Goal: Information Seeking & Learning: Find contact information

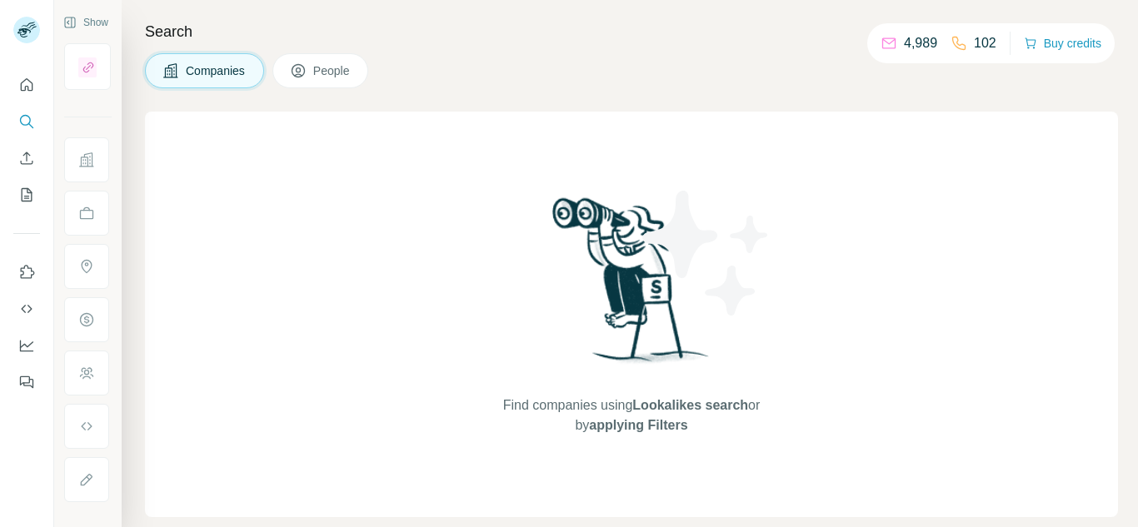
click at [314, 78] on button "People" at bounding box center [320, 70] width 97 height 35
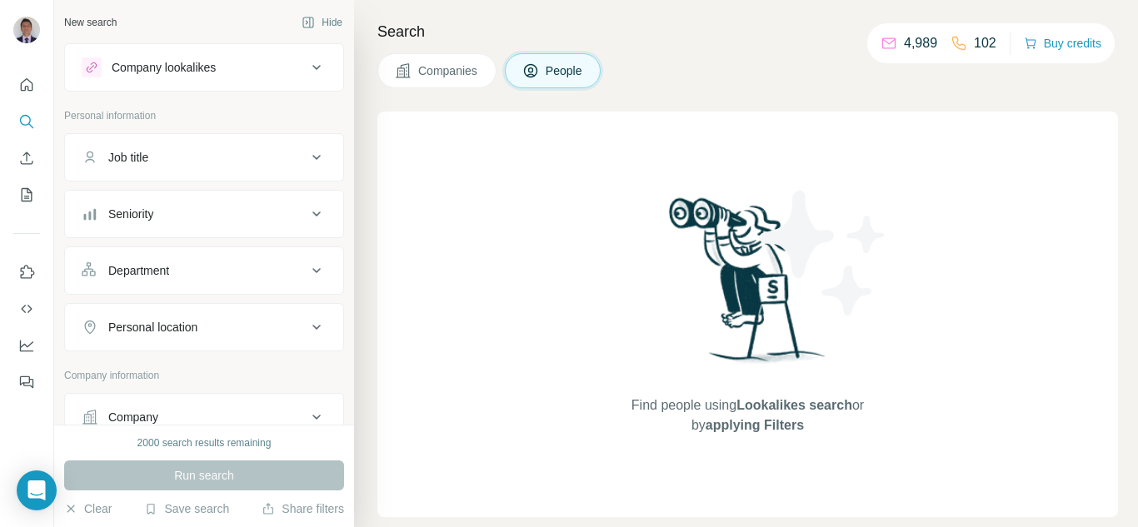
click at [157, 410] on div "Company" at bounding box center [133, 417] width 50 height 17
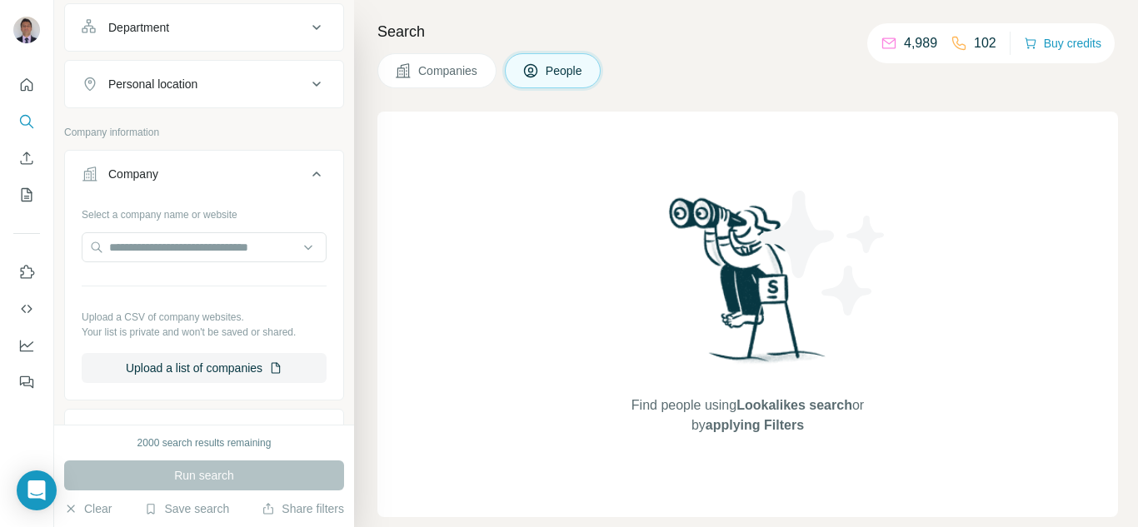
scroll to position [250, 0]
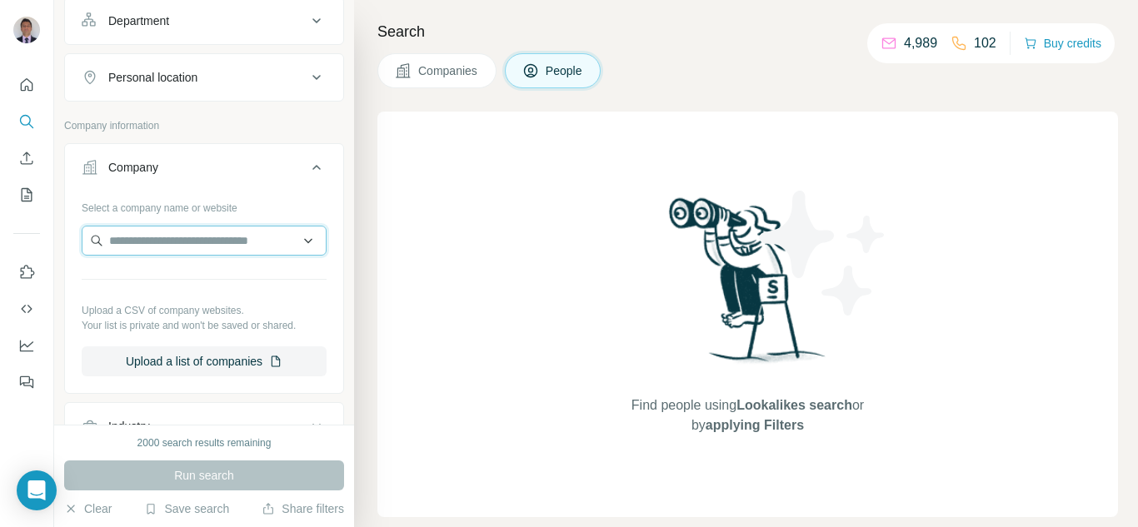
click at [136, 229] on input "text" at bounding box center [204, 241] width 245 height 30
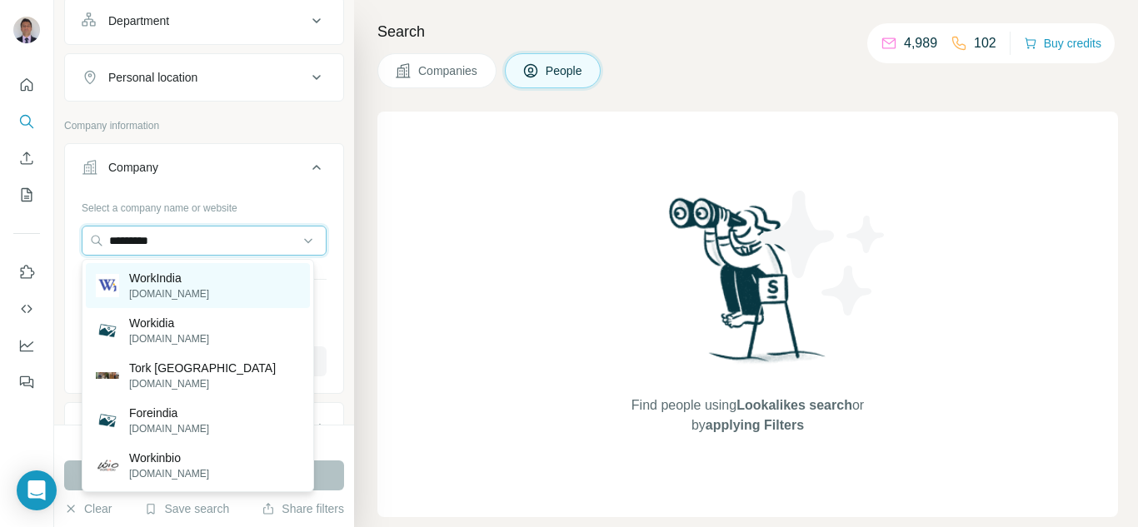
type input "*********"
click at [152, 287] on p "[DOMAIN_NAME]" at bounding box center [169, 294] width 80 height 15
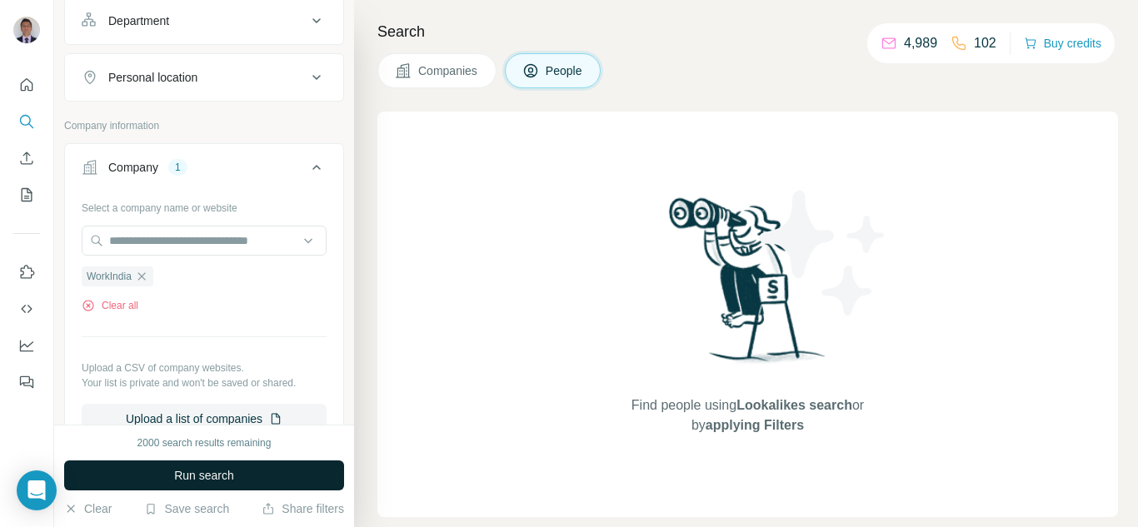
click at [179, 472] on span "Run search" at bounding box center [204, 475] width 60 height 17
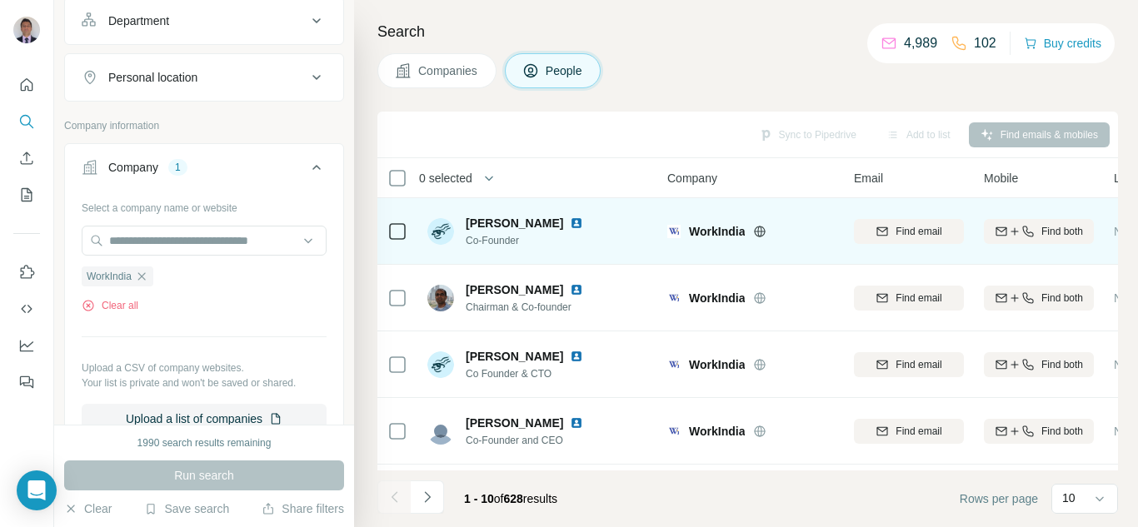
click at [570, 224] on img at bounding box center [576, 223] width 13 height 13
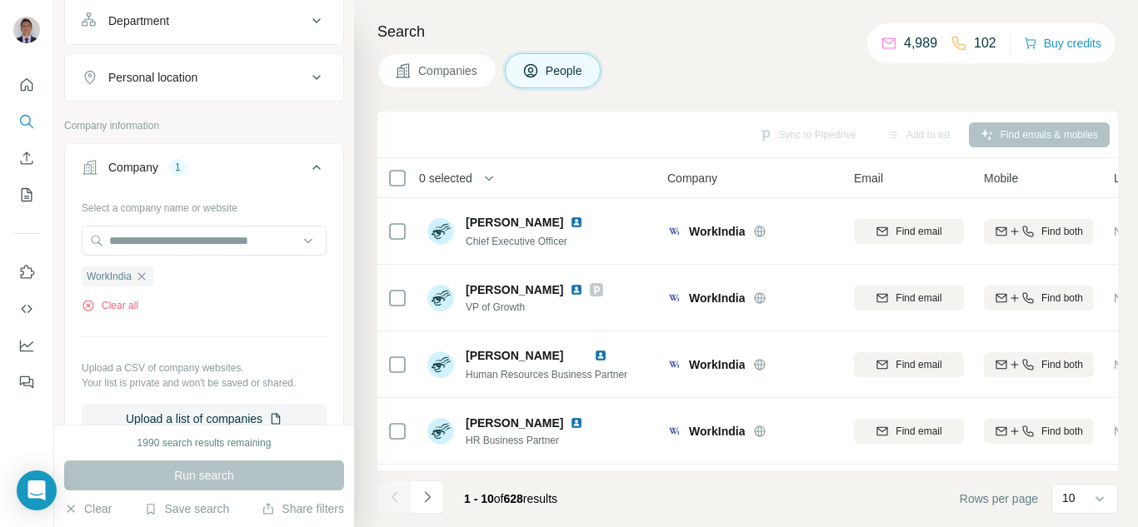
scroll to position [402, 0]
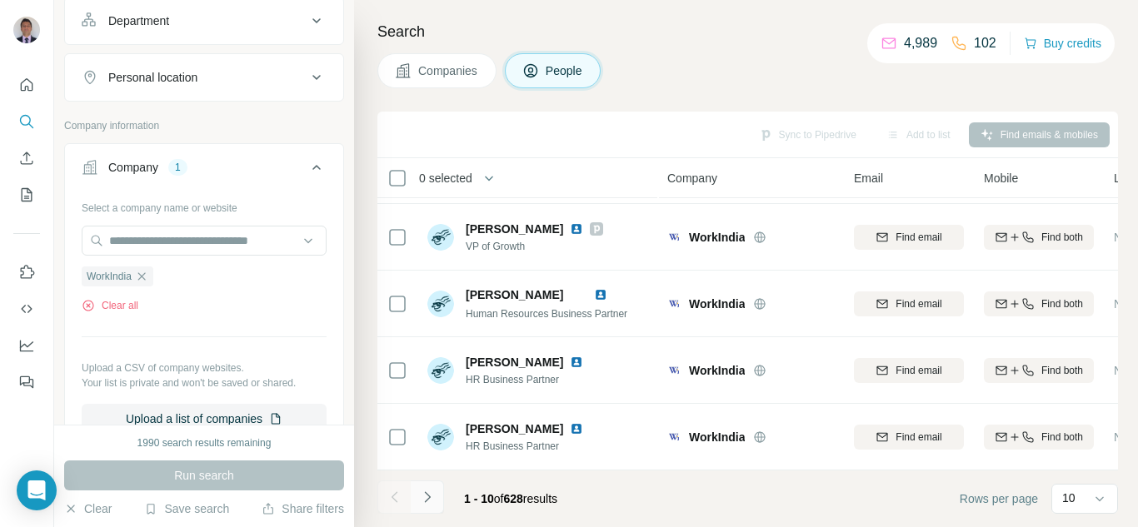
click at [427, 495] on icon "Navigate to next page" at bounding box center [427, 496] width 6 height 11
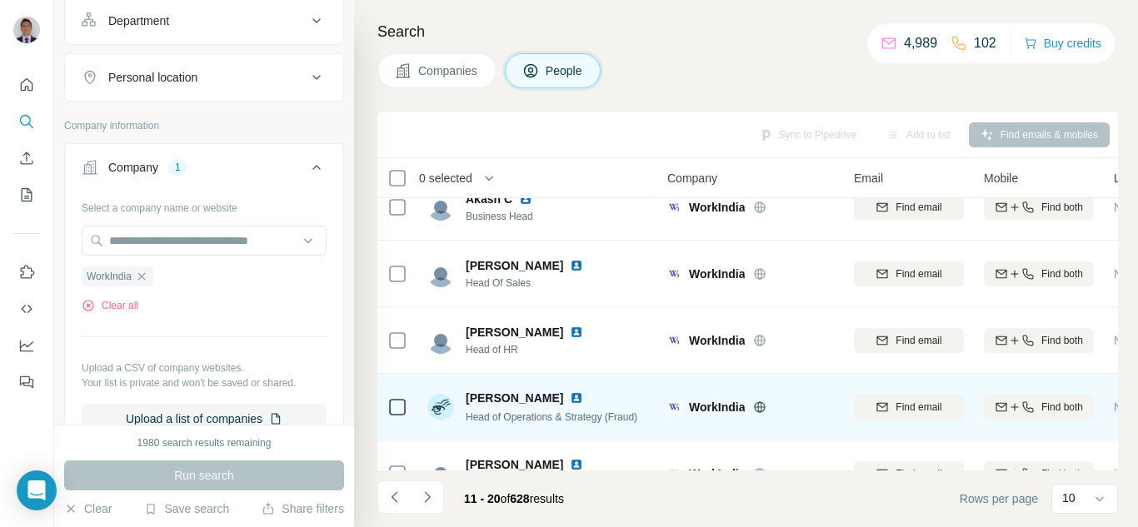
scroll to position [0, 0]
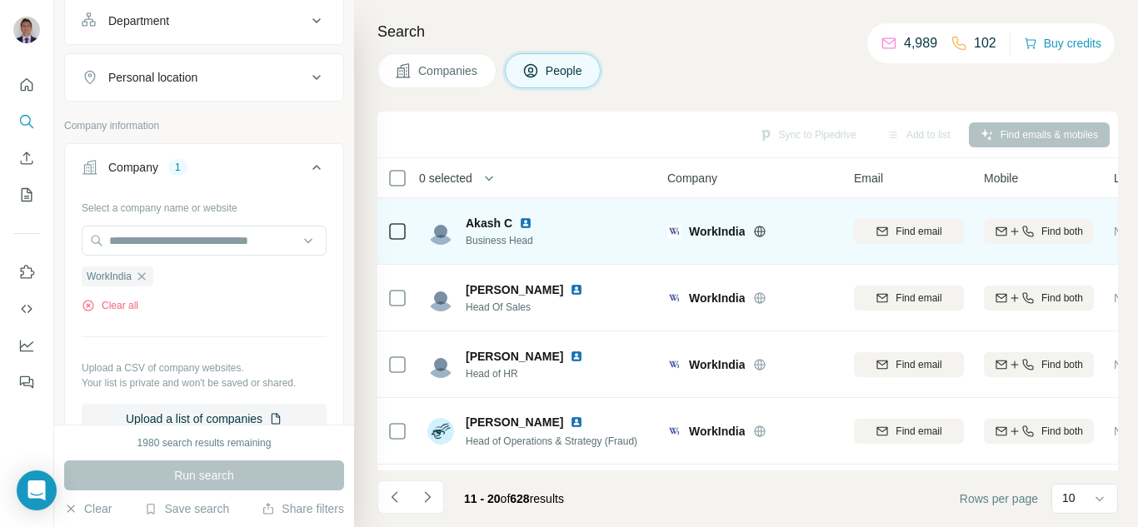
click at [526, 219] on img at bounding box center [525, 223] width 13 height 13
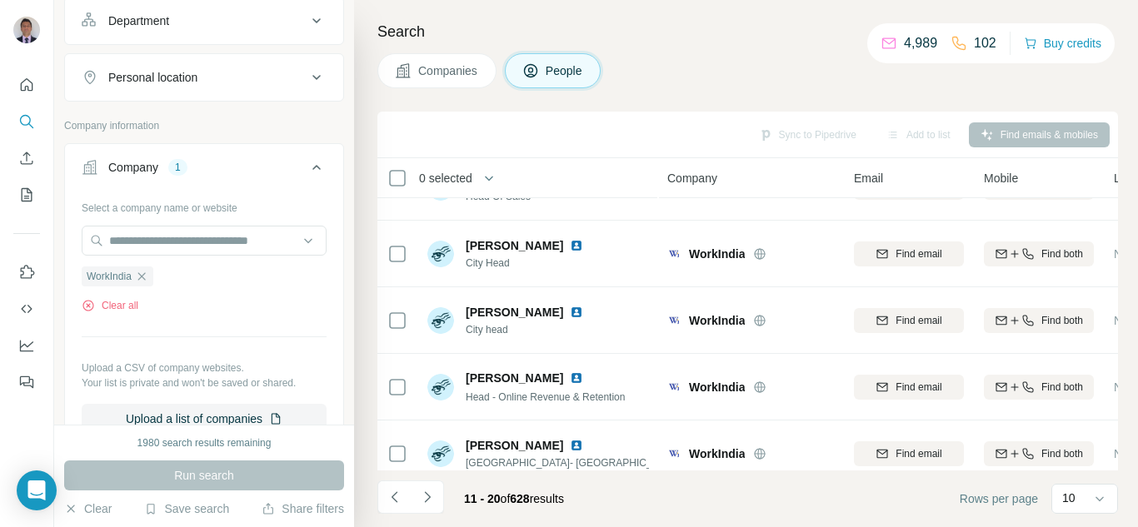
scroll to position [402, 0]
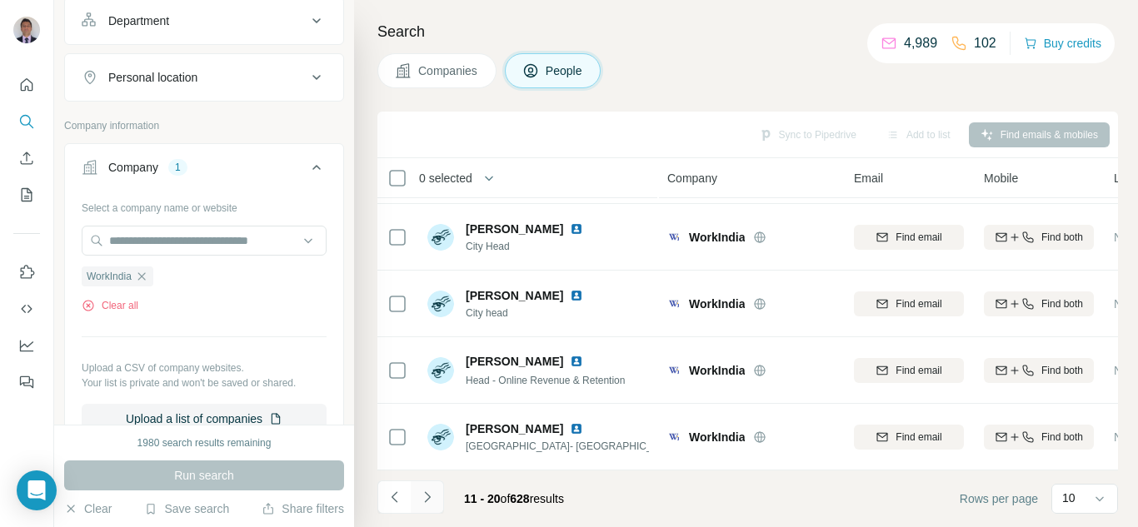
click at [425, 501] on icon "Navigate to next page" at bounding box center [427, 496] width 6 height 11
click at [1105, 505] on icon at bounding box center [1099, 499] width 17 height 17
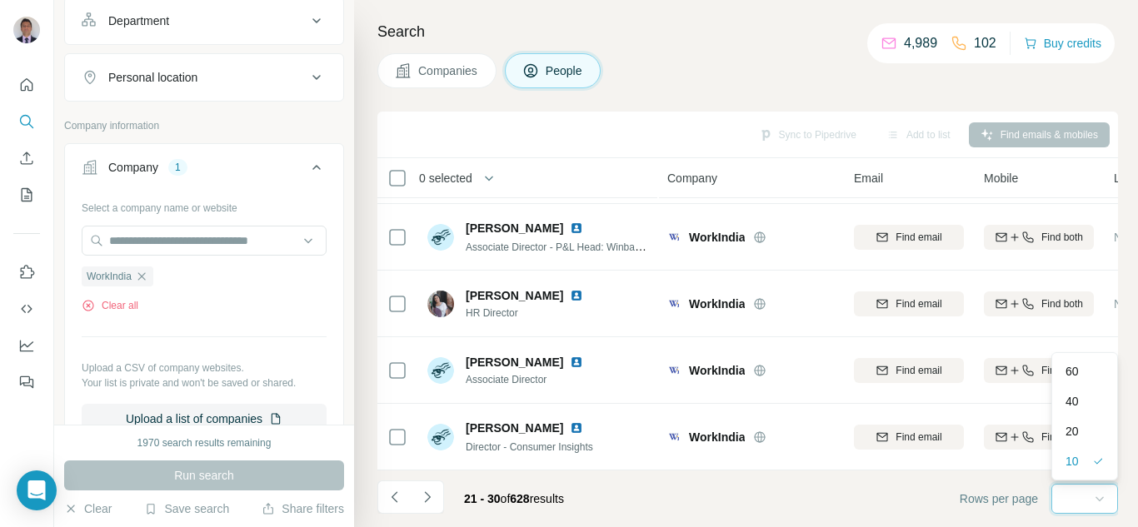
scroll to position [0, 0]
click at [1073, 369] on p "60" at bounding box center [1071, 371] width 13 height 17
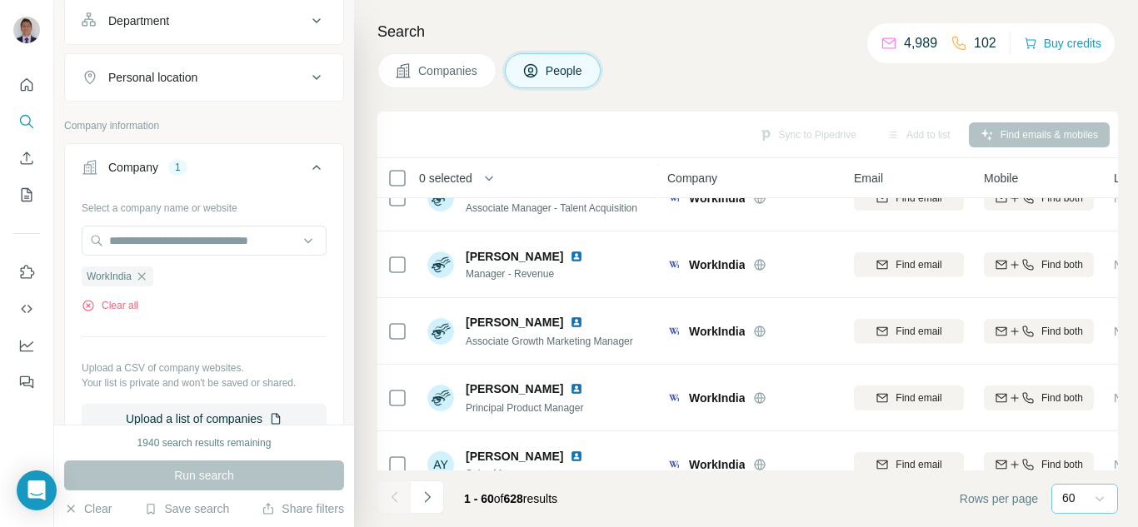
scroll to position [2916, 0]
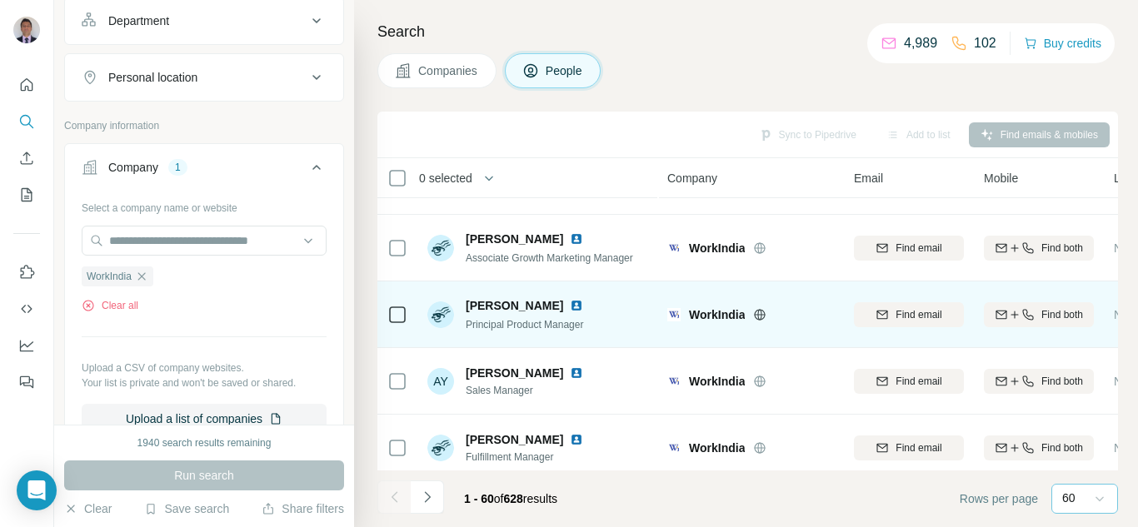
click at [570, 303] on img at bounding box center [576, 305] width 13 height 13
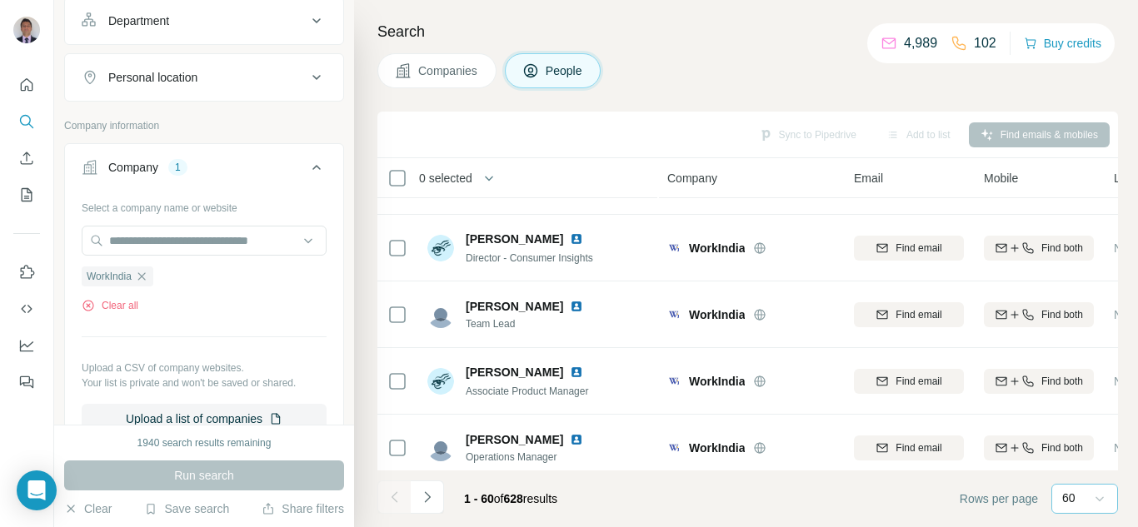
scroll to position [1999, 0]
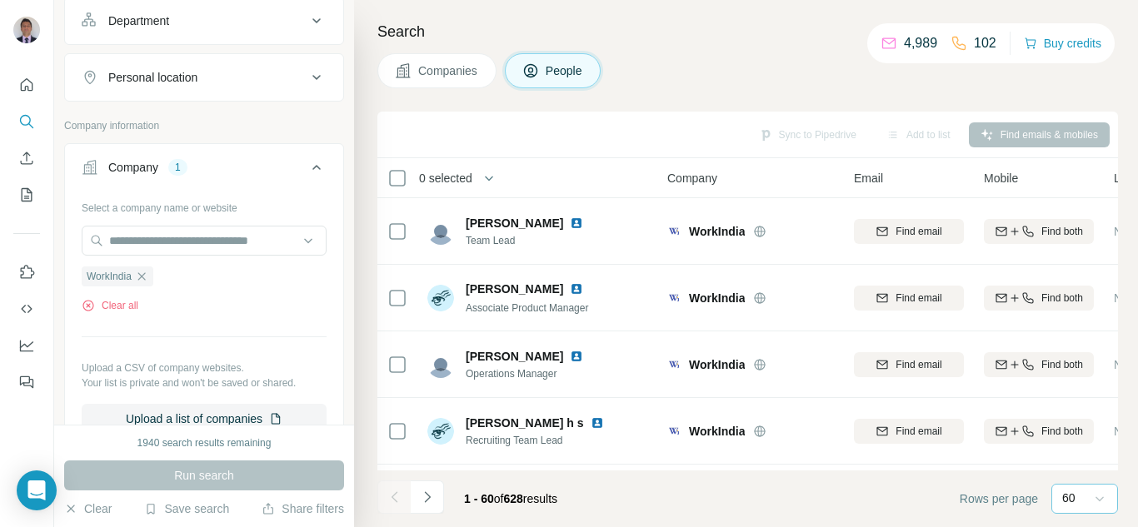
click at [169, 26] on div "Department" at bounding box center [138, 20] width 61 height 17
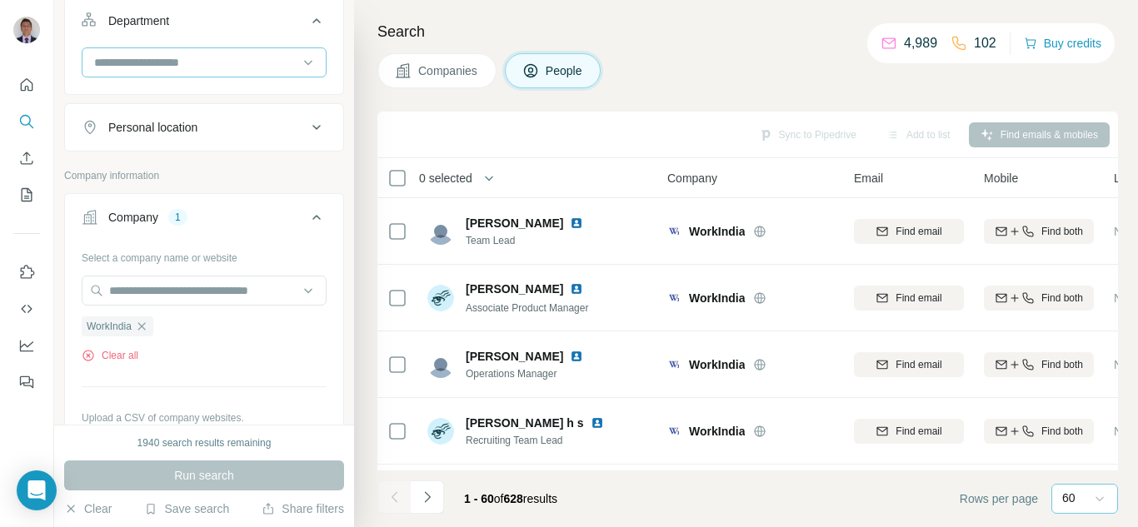
click at [152, 58] on input at bounding box center [195, 62] width 206 height 18
type input "***"
click at [122, 101] on div "Engineering" at bounding box center [198, 100] width 232 height 38
click at [221, 63] on input at bounding box center [195, 62] width 206 height 18
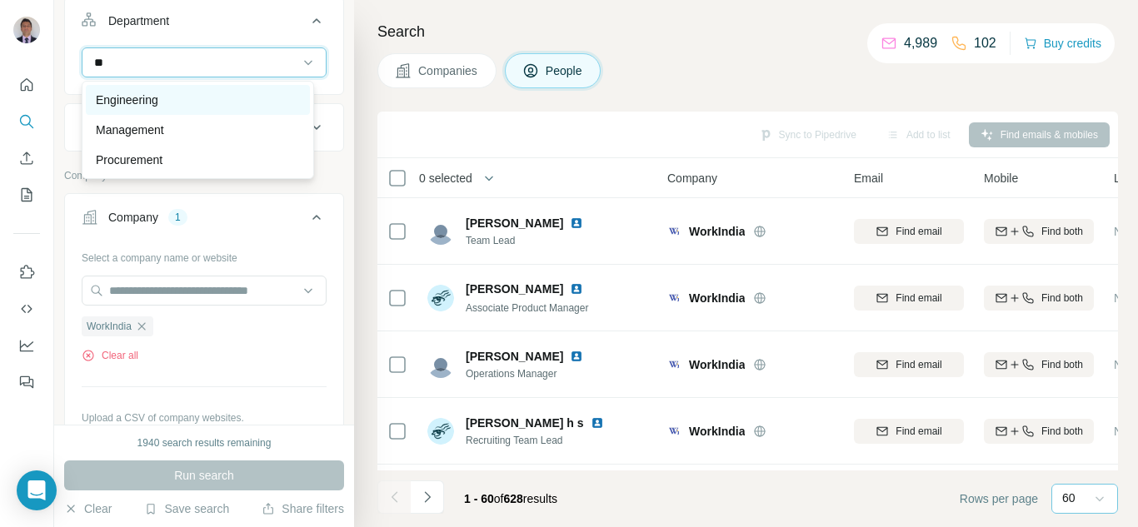
type input "**"
click at [172, 99] on div "Engineering" at bounding box center [198, 100] width 204 height 17
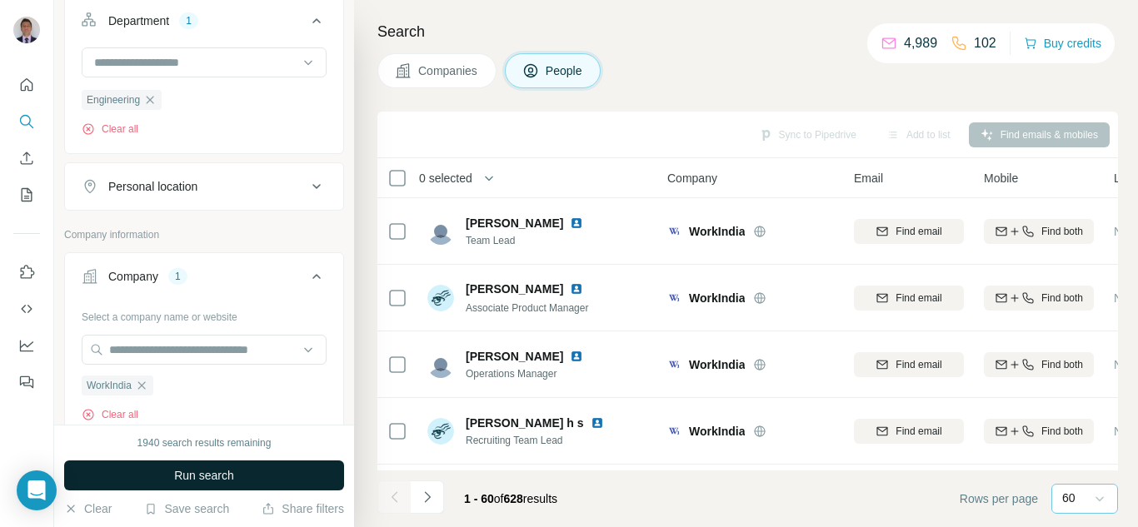
click at [191, 466] on button "Run search" at bounding box center [204, 476] width 280 height 30
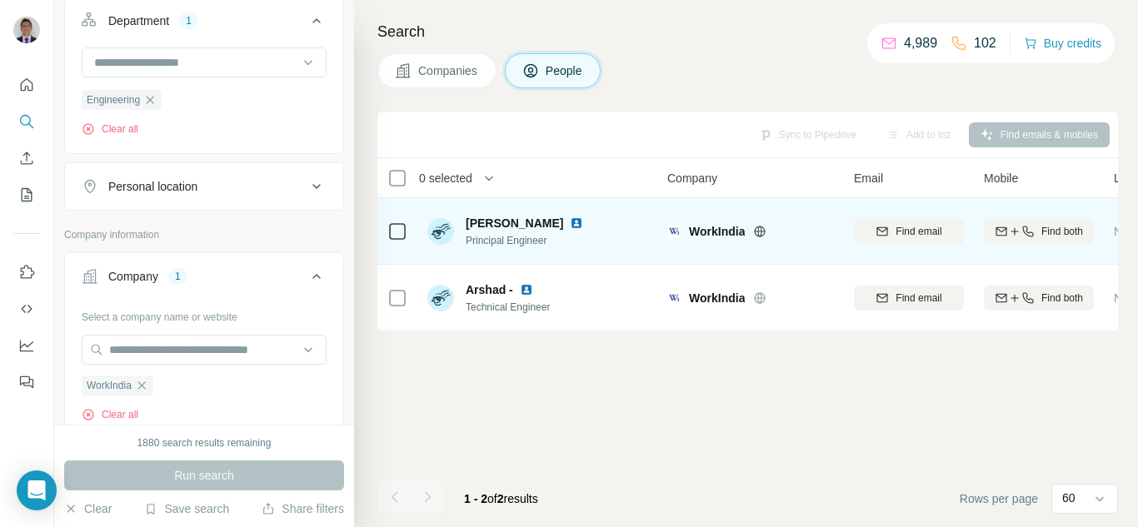
click at [583, 224] on img at bounding box center [576, 223] width 13 height 13
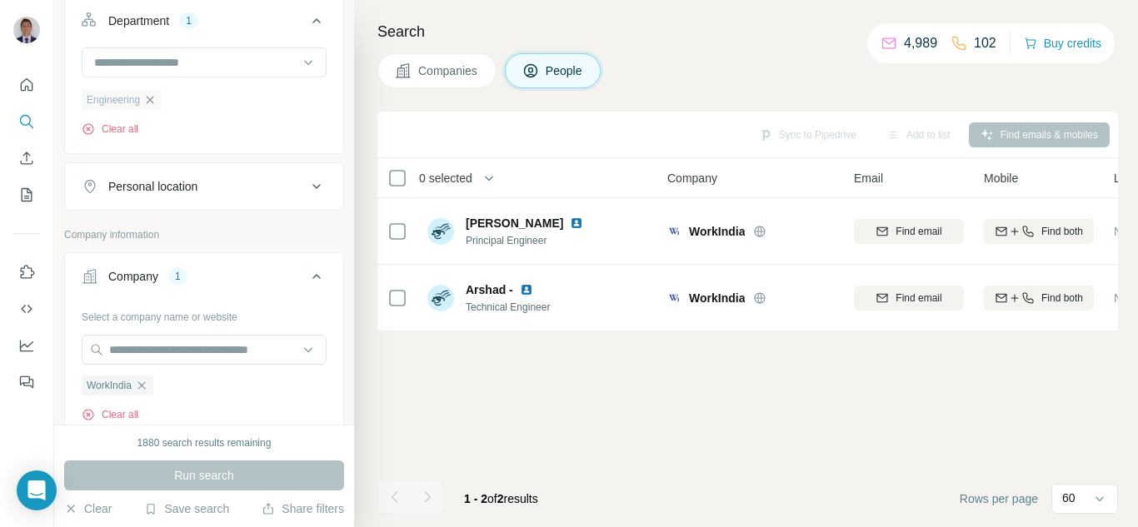
click at [157, 100] on icon "button" at bounding box center [149, 99] width 13 height 13
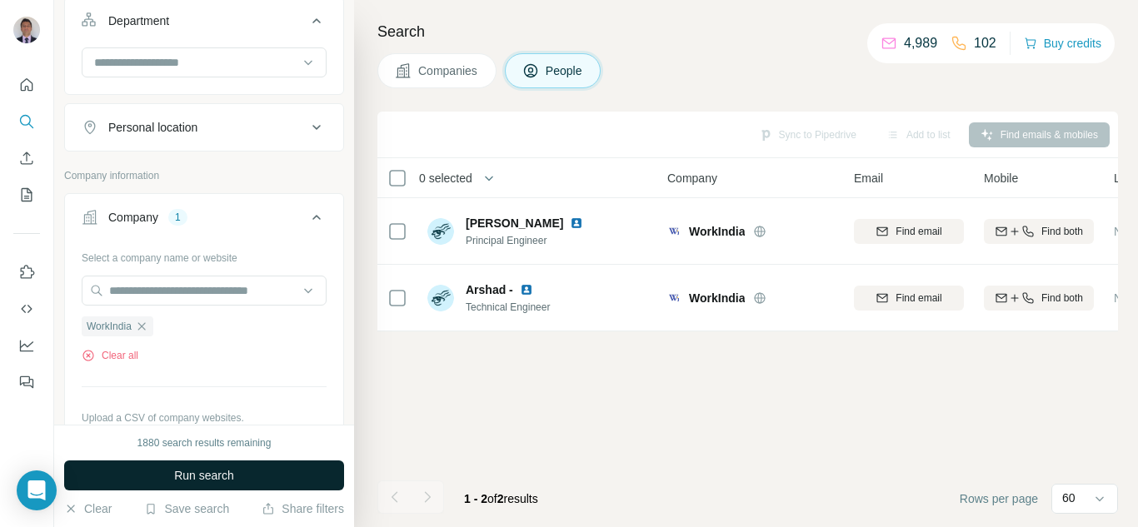
click at [187, 481] on span "Run search" at bounding box center [204, 475] width 60 height 17
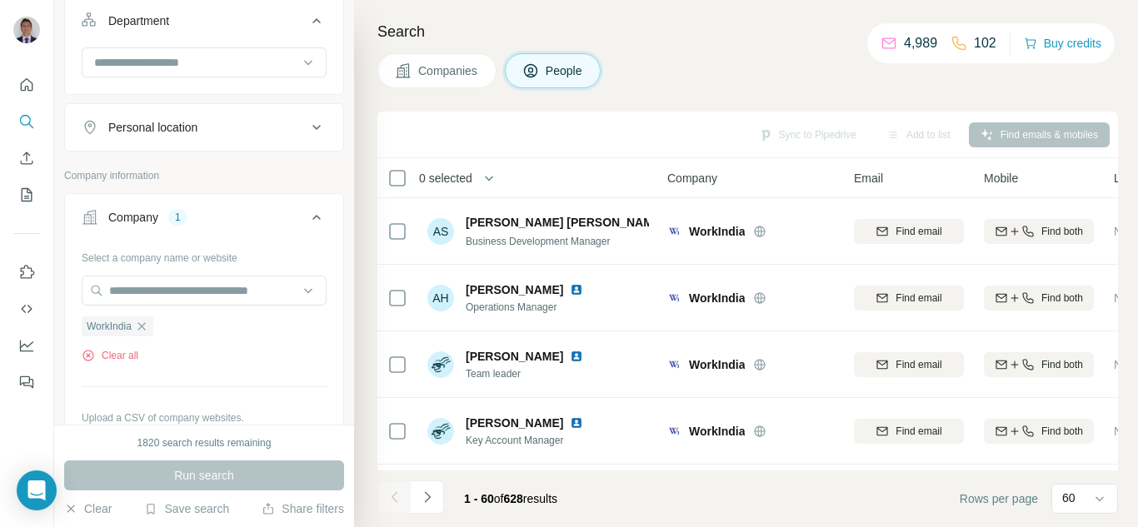
scroll to position [2416, 0]
